Goal: Task Accomplishment & Management: Use online tool/utility

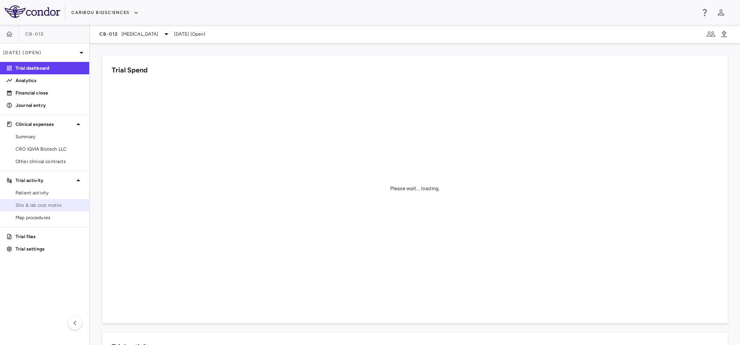
click at [34, 205] on span "Site & lab cost matrix" at bounding box center [49, 205] width 67 height 7
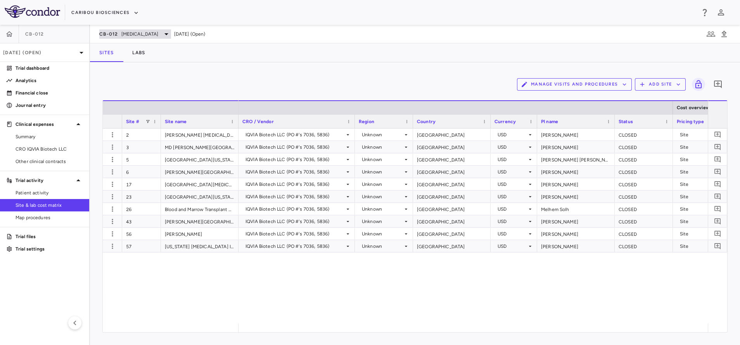
click at [159, 35] on span "Acute Myeloid Leukemia" at bounding box center [139, 34] width 37 height 7
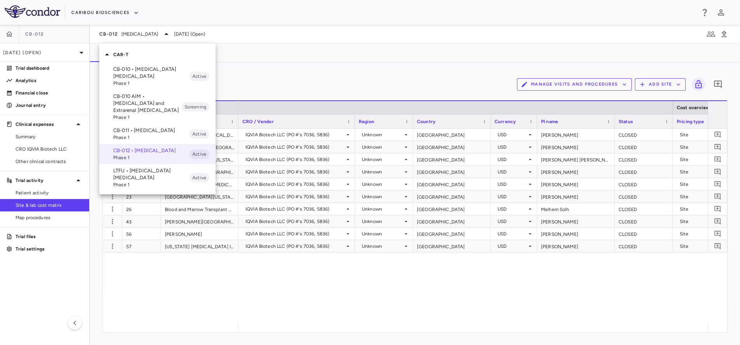
click at [150, 75] on p "CB-010 • B Cell Non-Hodgkin's Lymphoma" at bounding box center [151, 73] width 76 height 14
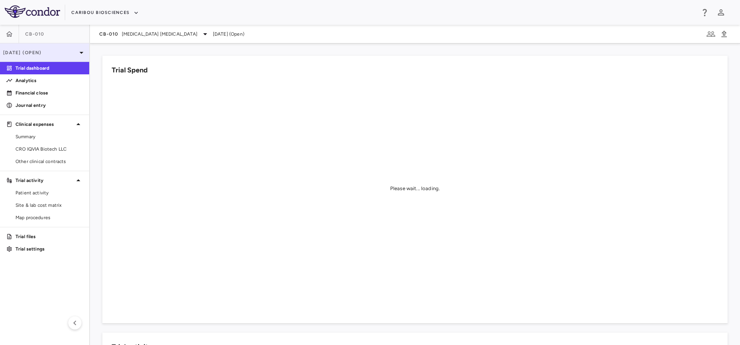
click at [75, 54] on p "[DATE] (Open)" at bounding box center [40, 52] width 74 height 7
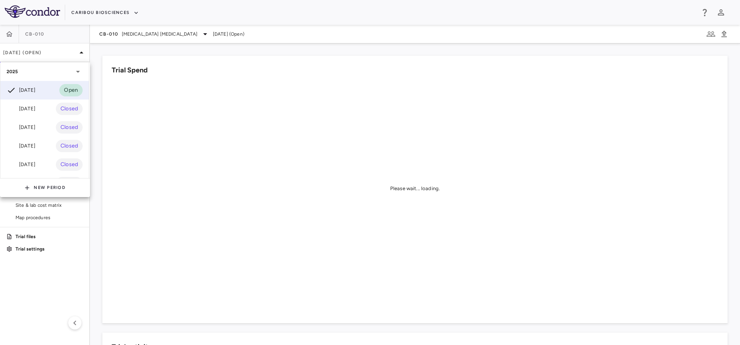
click at [137, 34] on div at bounding box center [370, 172] width 740 height 345
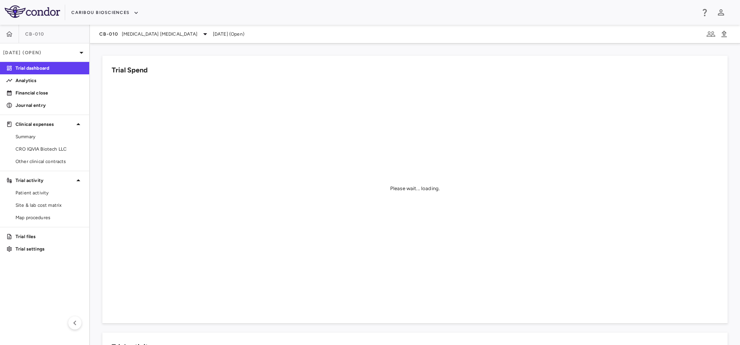
click at [137, 34] on span "[MEDICAL_DATA] [MEDICAL_DATA]" at bounding box center [160, 34] width 76 height 7
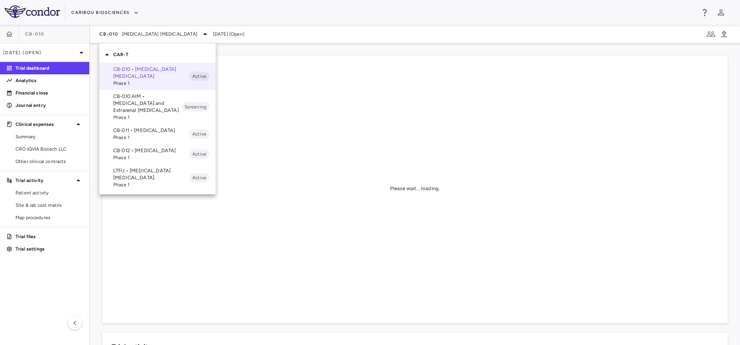
click at [139, 181] on p "LTFU • B Cell Non-Hodgkin's Lymphoma" at bounding box center [151, 174] width 76 height 14
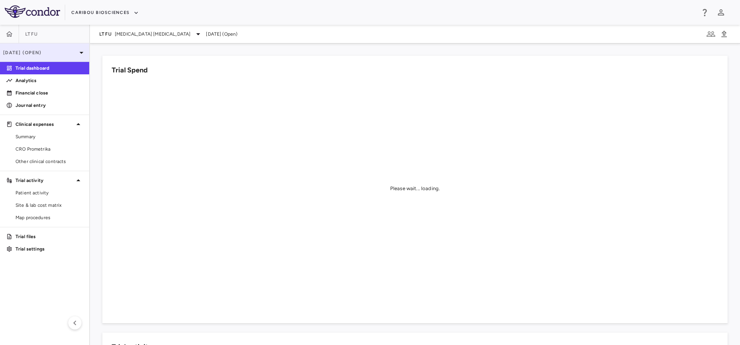
click at [77, 52] on icon at bounding box center [81, 52] width 9 height 9
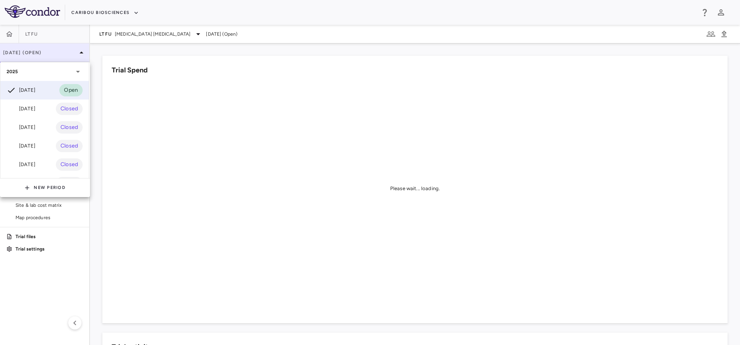
click at [77, 52] on div at bounding box center [370, 172] width 740 height 345
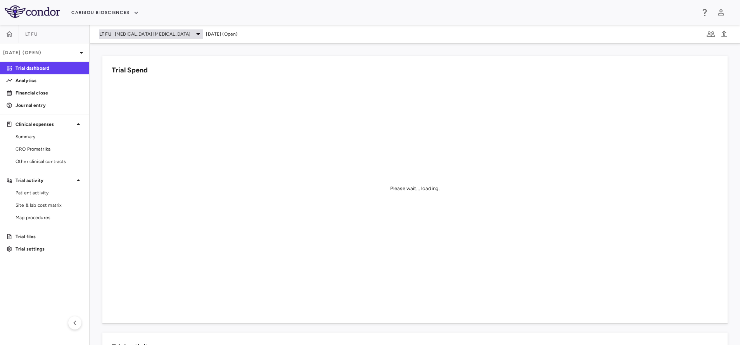
click at [136, 36] on span "[MEDICAL_DATA] [MEDICAL_DATA]" at bounding box center [153, 34] width 76 height 7
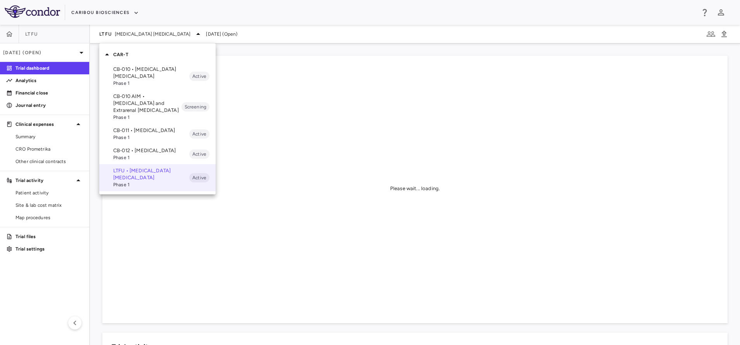
click at [126, 72] on p "CB-010 • B Cell Non-Hodgkin's Lymphoma" at bounding box center [151, 73] width 76 height 14
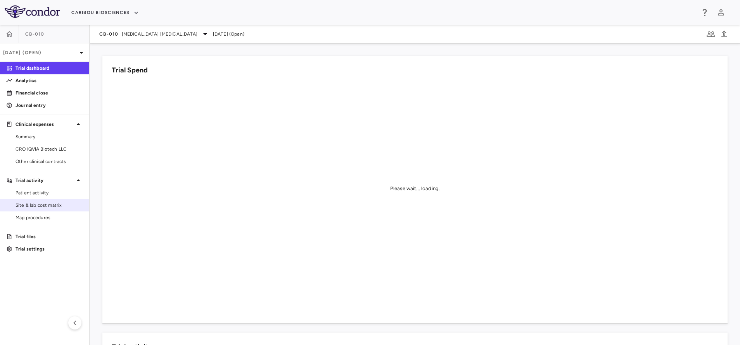
click at [43, 203] on span "Site & lab cost matrix" at bounding box center [49, 205] width 67 height 7
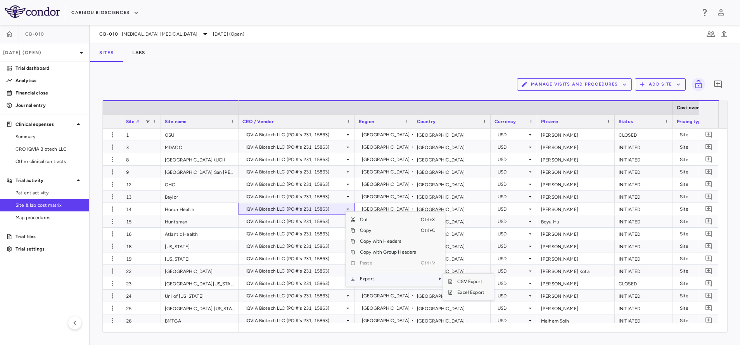
click at [377, 277] on span "Export" at bounding box center [388, 279] width 66 height 11
click at [465, 293] on span "Excel Export" at bounding box center [470, 292] width 36 height 11
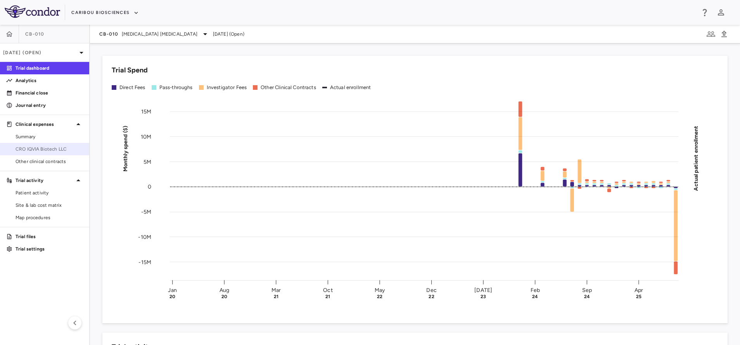
click at [35, 149] on span "CRO IQVIA Biotech LLC" at bounding box center [49, 149] width 67 height 7
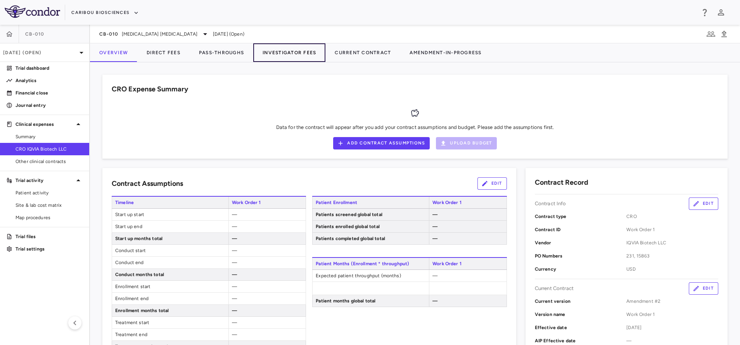
click at [264, 56] on button "Investigator Fees" at bounding box center [289, 52] width 72 height 19
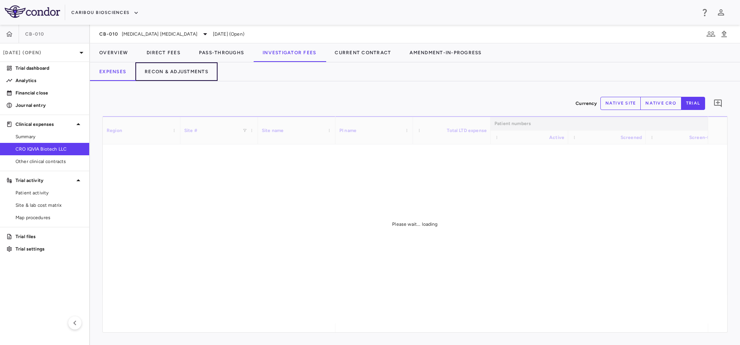
click at [171, 67] on button "Recon & Adjustments" at bounding box center [176, 71] width 82 height 19
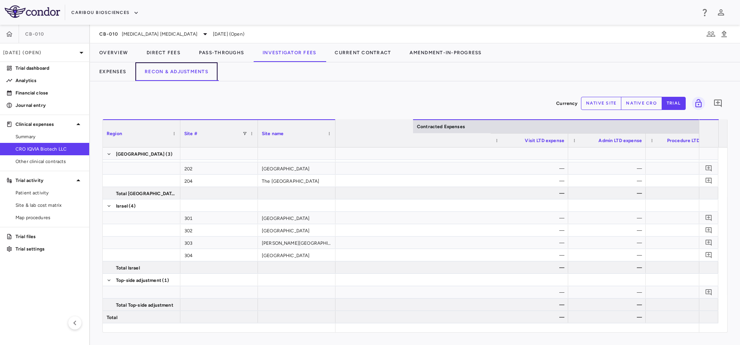
scroll to position [0, 490]
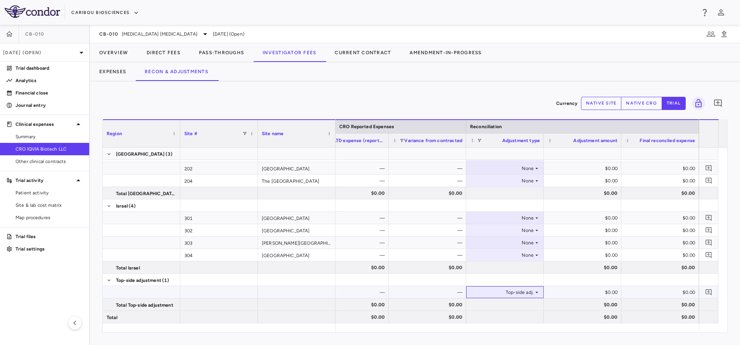
click at [537, 292] on icon at bounding box center [536, 293] width 6 height 6
click at [518, 295] on div "Top-side adj." at bounding box center [503, 293] width 60 height 12
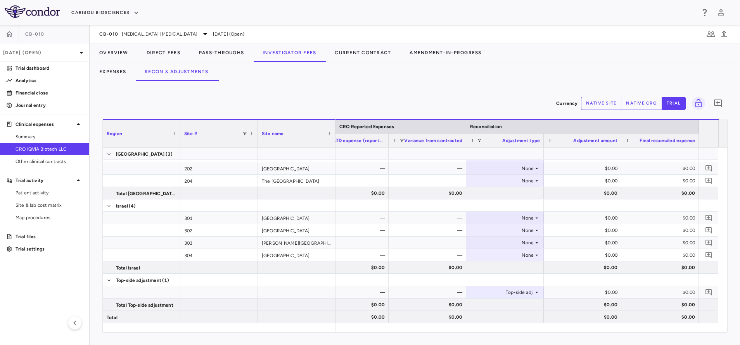
click at [645, 104] on button "native cro" at bounding box center [641, 103] width 41 height 13
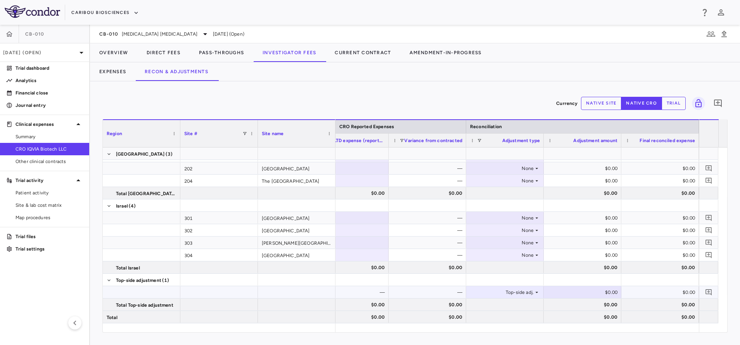
click at [573, 292] on div "$0.00" at bounding box center [584, 293] width 67 height 12
click at [652, 295] on div "$0.00" at bounding box center [661, 293] width 67 height 12
